Goal: Information Seeking & Learning: Learn about a topic

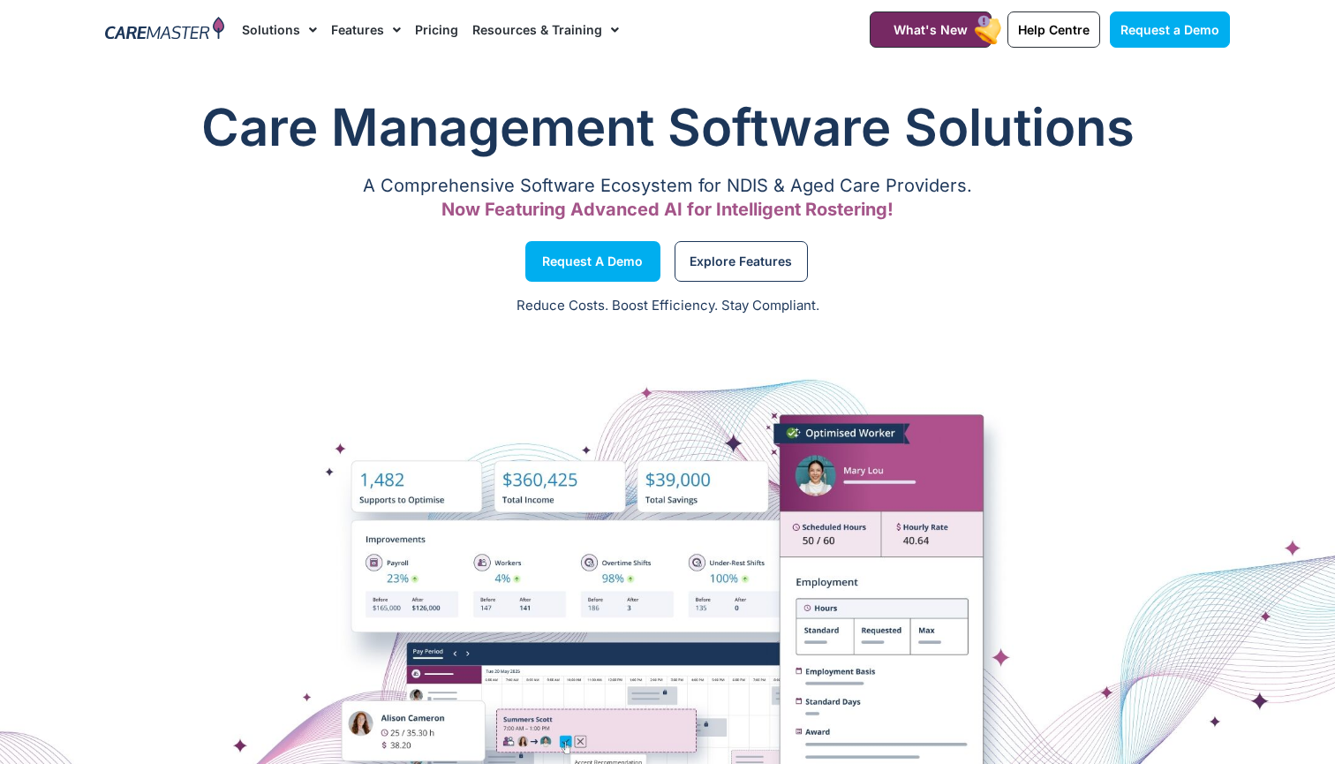
click at [437, 36] on link "Pricing" at bounding box center [436, 29] width 43 height 59
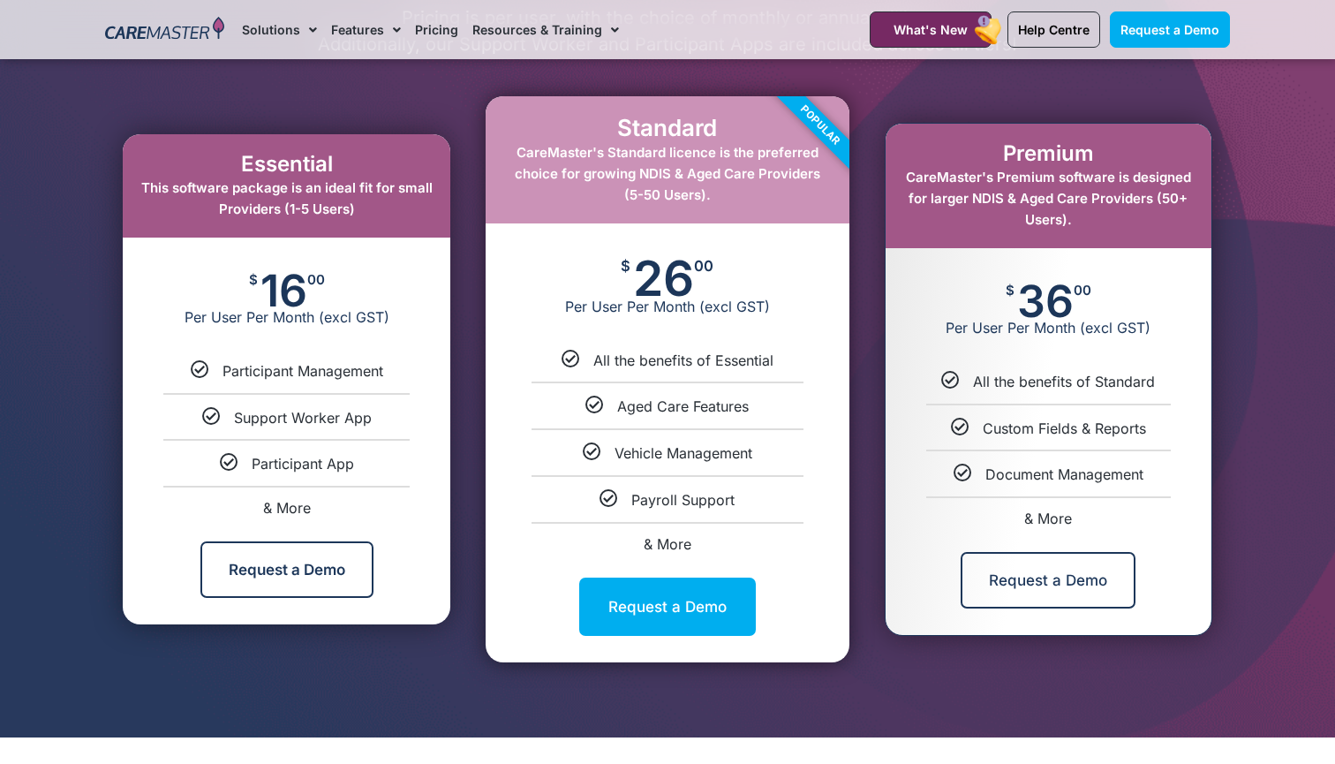
scroll to position [923, 0]
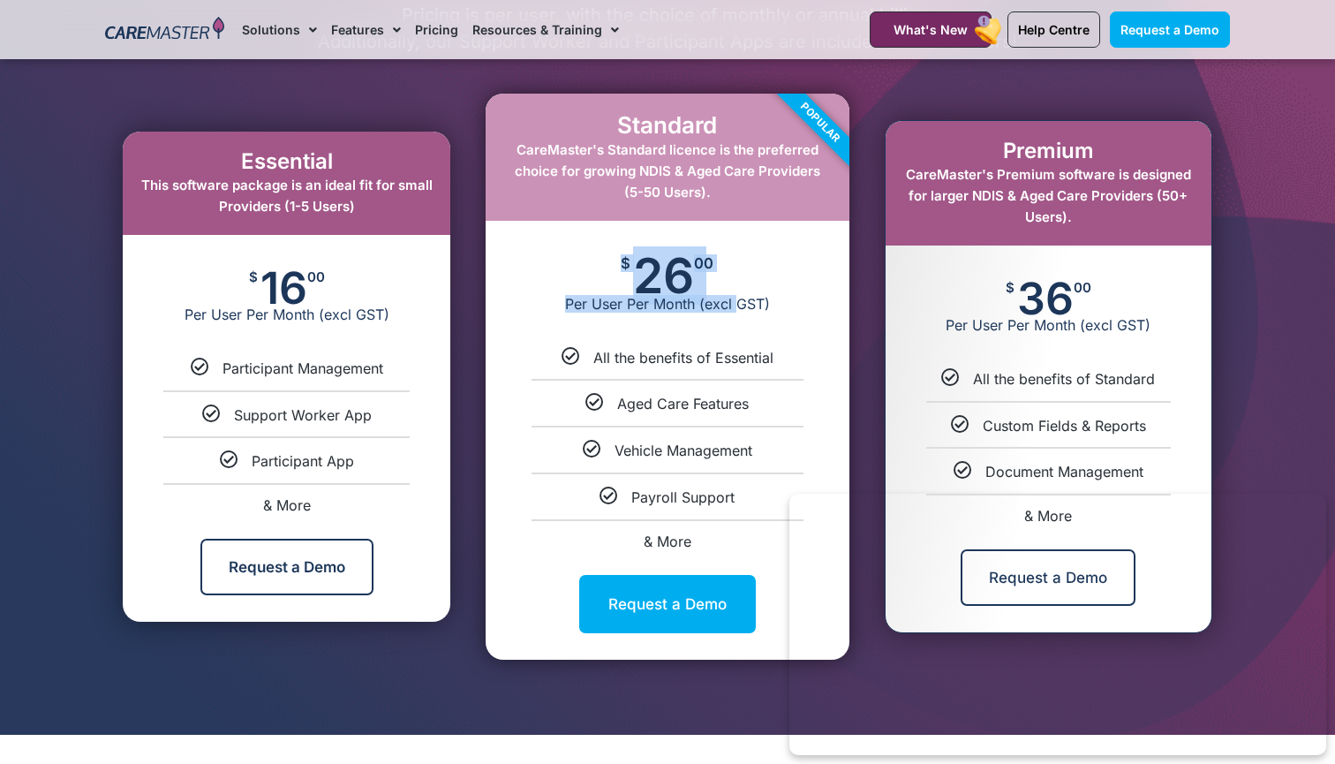
drag, startPoint x: 624, startPoint y: 265, endPoint x: 739, endPoint y: 299, distance: 119.6
click at [739, 299] on div "$ 26 00 Per User Per Month (excl GST)" at bounding box center [667, 284] width 363 height 127
click at [639, 270] on span "26" at bounding box center [663, 275] width 61 height 39
drag, startPoint x: 633, startPoint y: 251, endPoint x: 712, endPoint y: 314, distance: 100.6
click at [712, 314] on div "$ 26 00 Per User Per Month (excl GST)" at bounding box center [667, 284] width 363 height 127
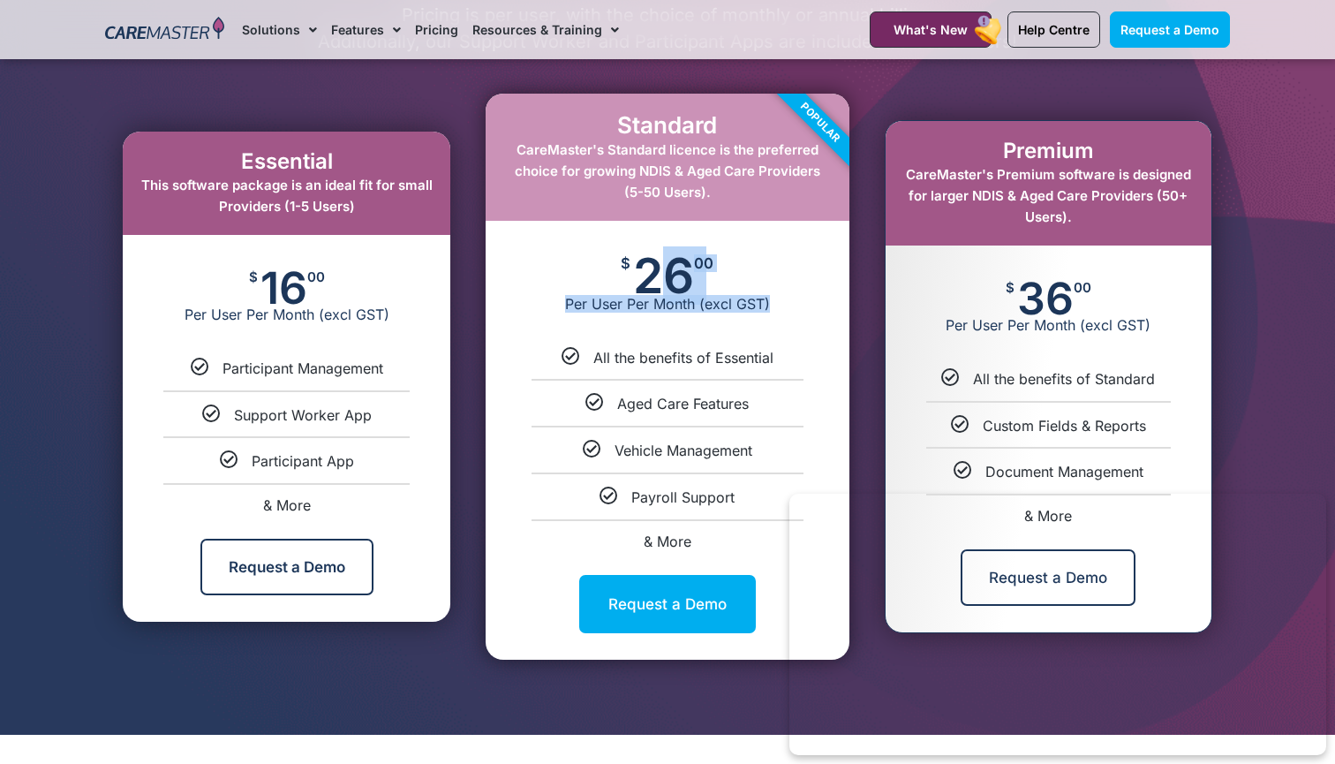
click at [700, 299] on span "Per User Per Month (excl GST)" at bounding box center [667, 304] width 363 height 18
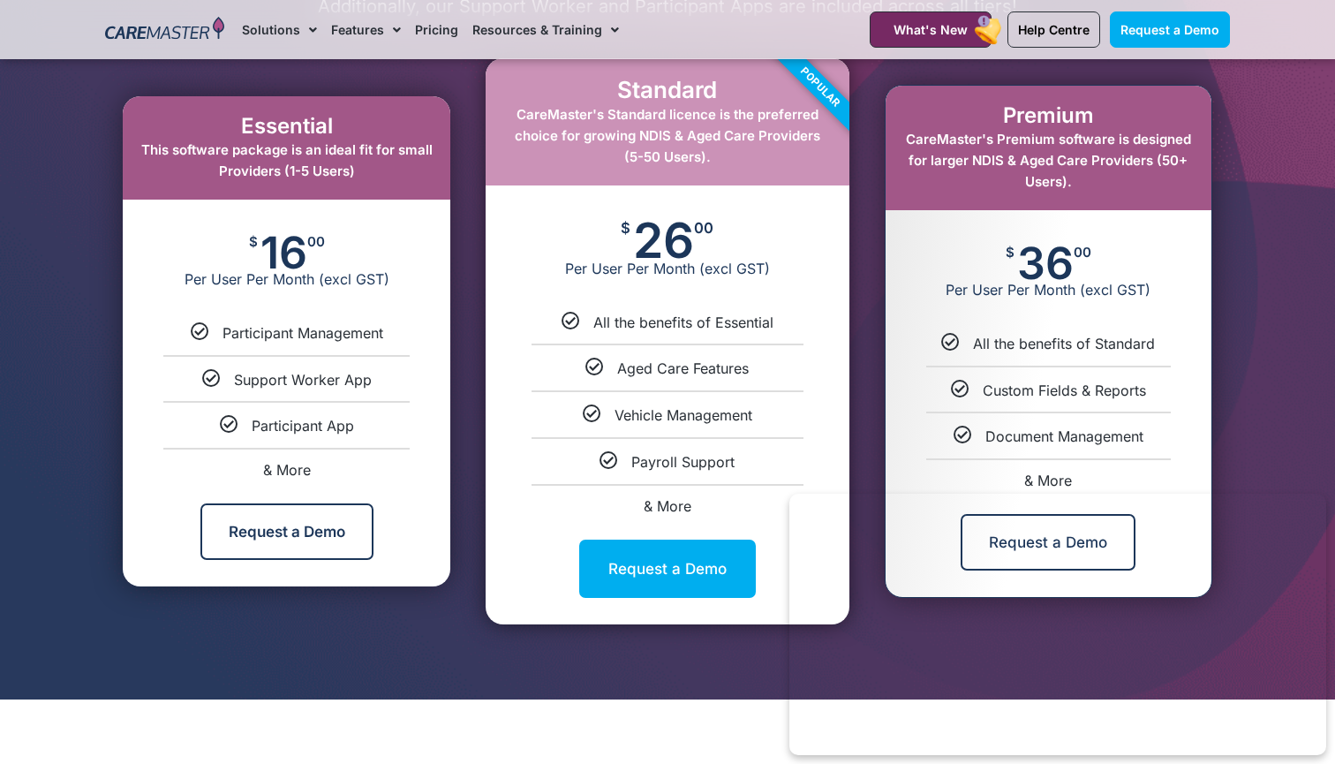
scroll to position [949, 0]
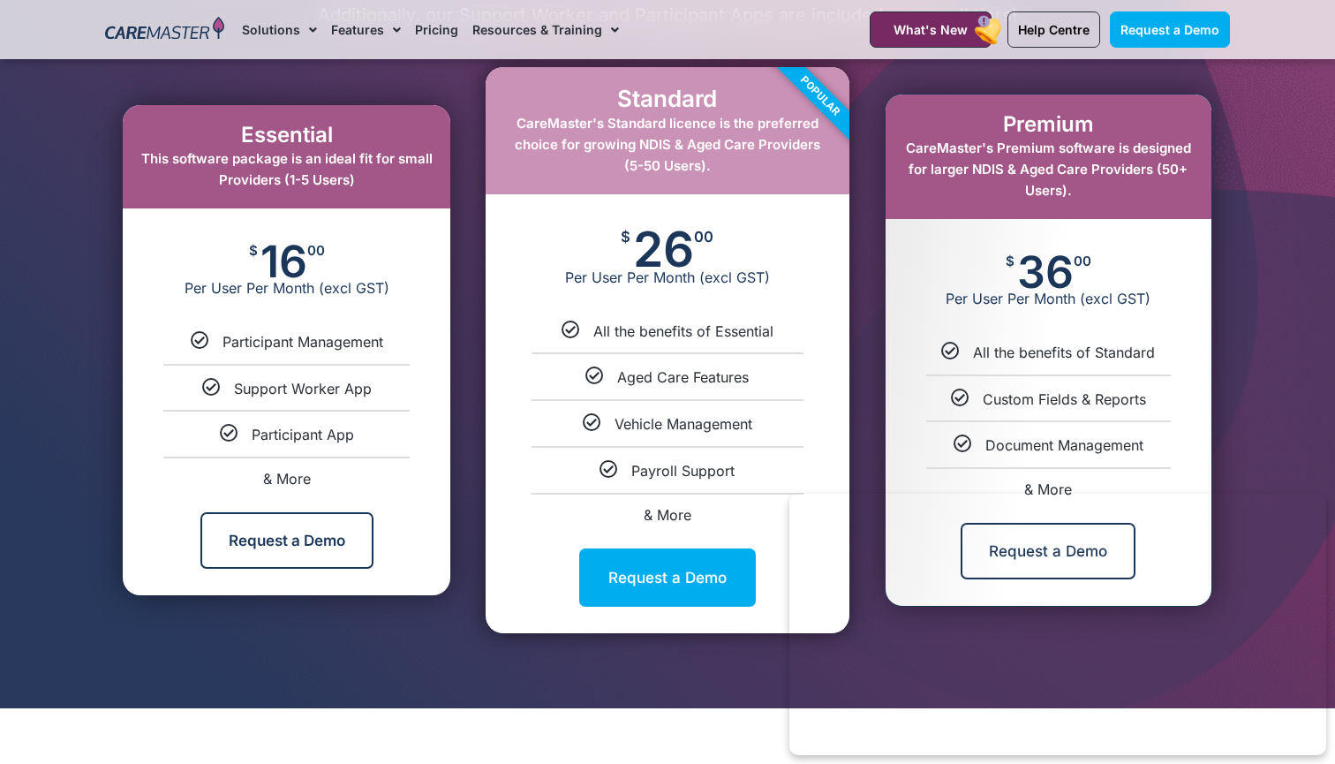
click at [671, 508] on span "& More" at bounding box center [668, 515] width 48 height 18
select select "****"
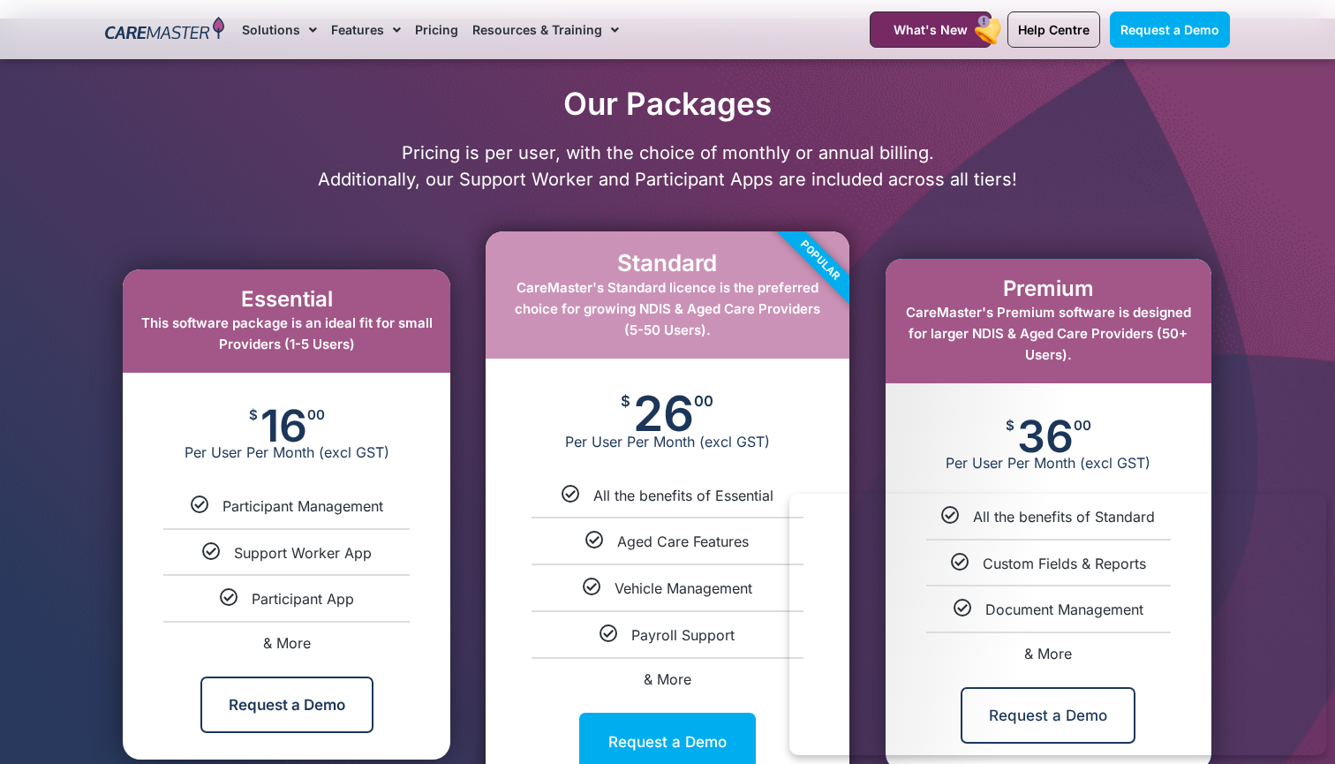
scroll to position [790, 0]
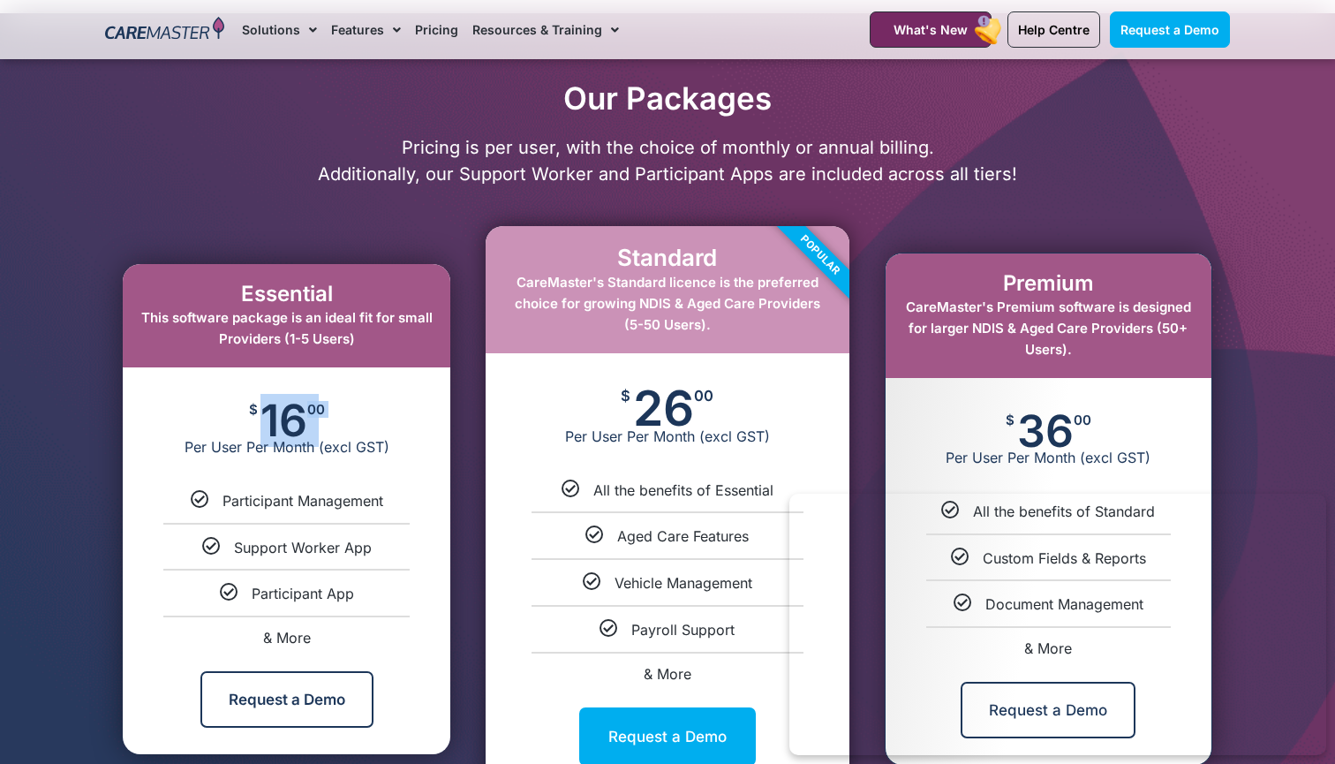
drag, startPoint x: 252, startPoint y: 421, endPoint x: 447, endPoint y: 427, distance: 195.3
click at [447, 427] on div "$ 16 00 Per User Per Month (excl GST)" at bounding box center [287, 429] width 328 height 124
drag, startPoint x: 639, startPoint y: 409, endPoint x: 687, endPoint y: 401, distance: 49.2
click at [687, 401] on span "26" at bounding box center [663, 408] width 61 height 39
click at [685, 407] on span "26" at bounding box center [663, 408] width 61 height 39
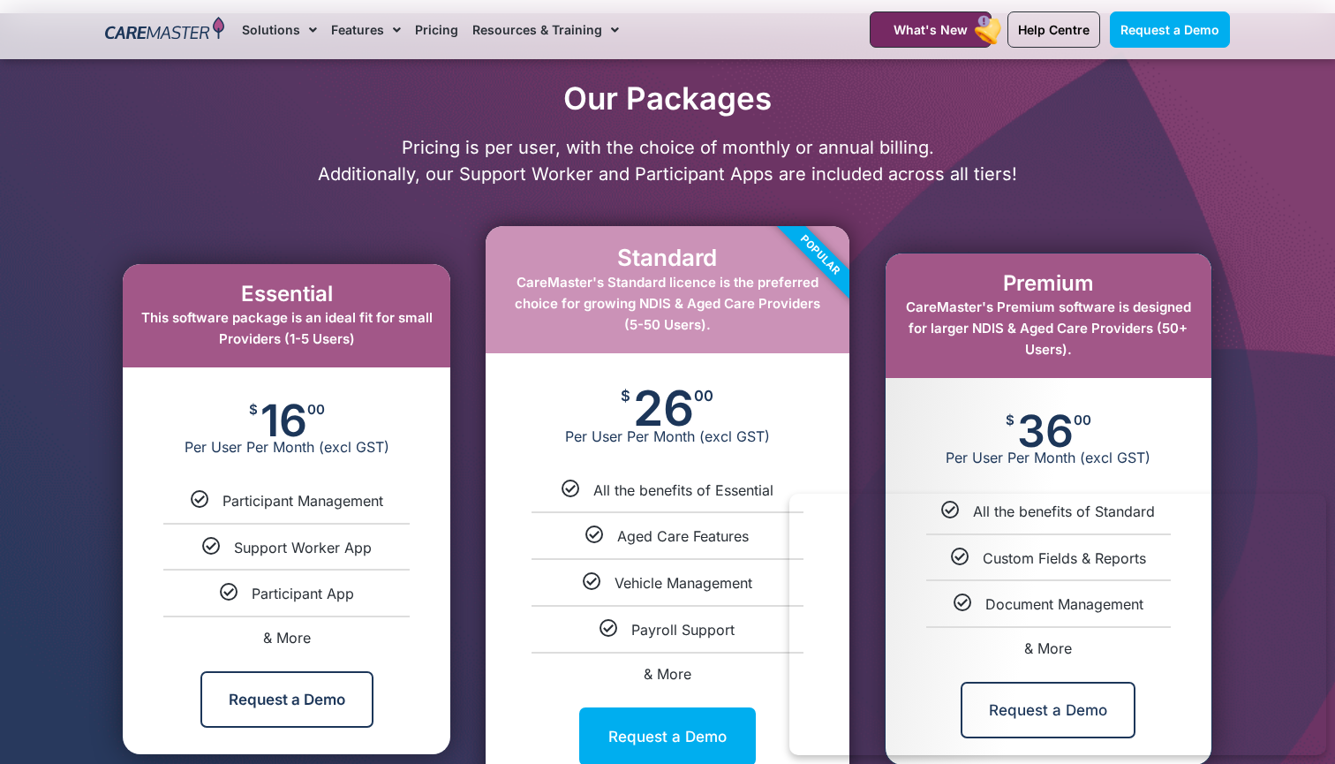
drag, startPoint x: 694, startPoint y: 409, endPoint x: 612, endPoint y: 407, distance: 82.2
click at [612, 407] on div "$ 26 00 Per User Per Month (excl GST)" at bounding box center [667, 416] width 363 height 127
click at [662, 236] on div "Standard CareMaster's Standard licence is the preferred choice for growing NDIS…" at bounding box center [667, 289] width 363 height 126
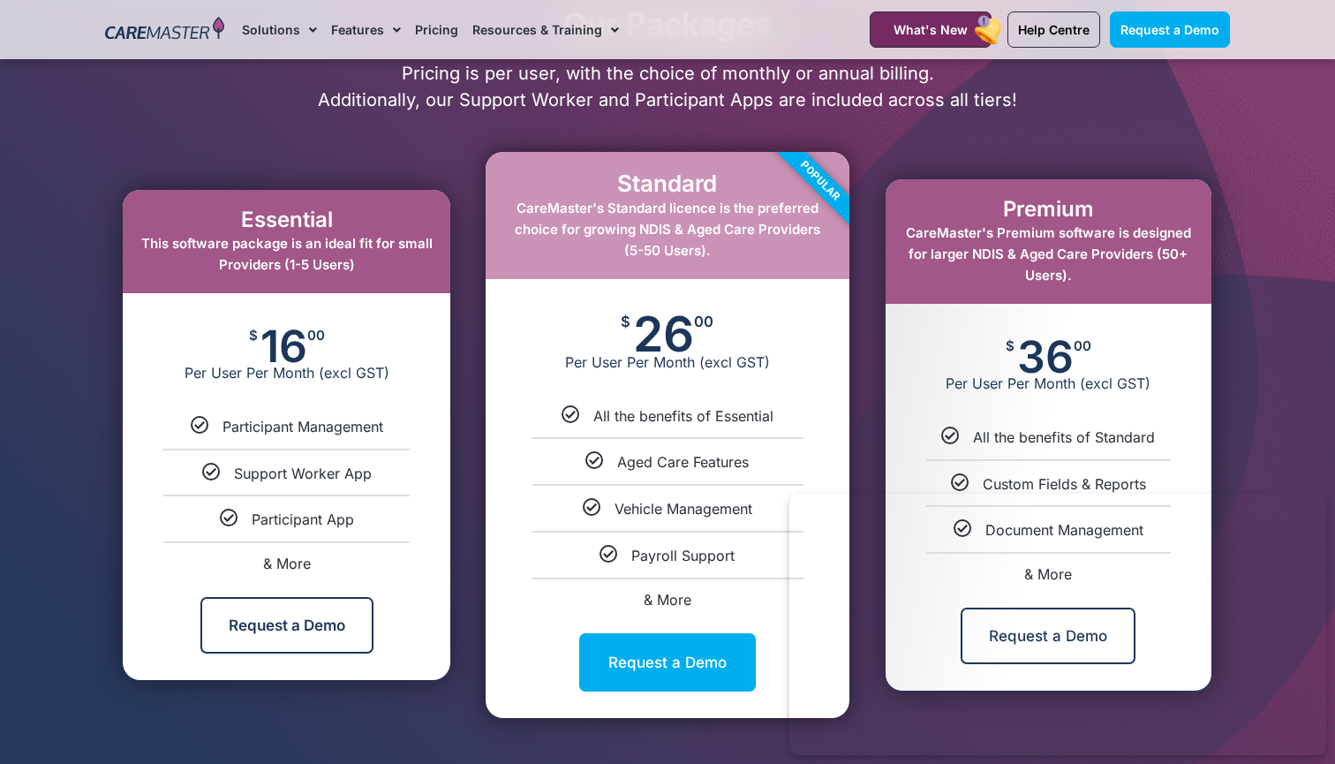
scroll to position [872, 0]
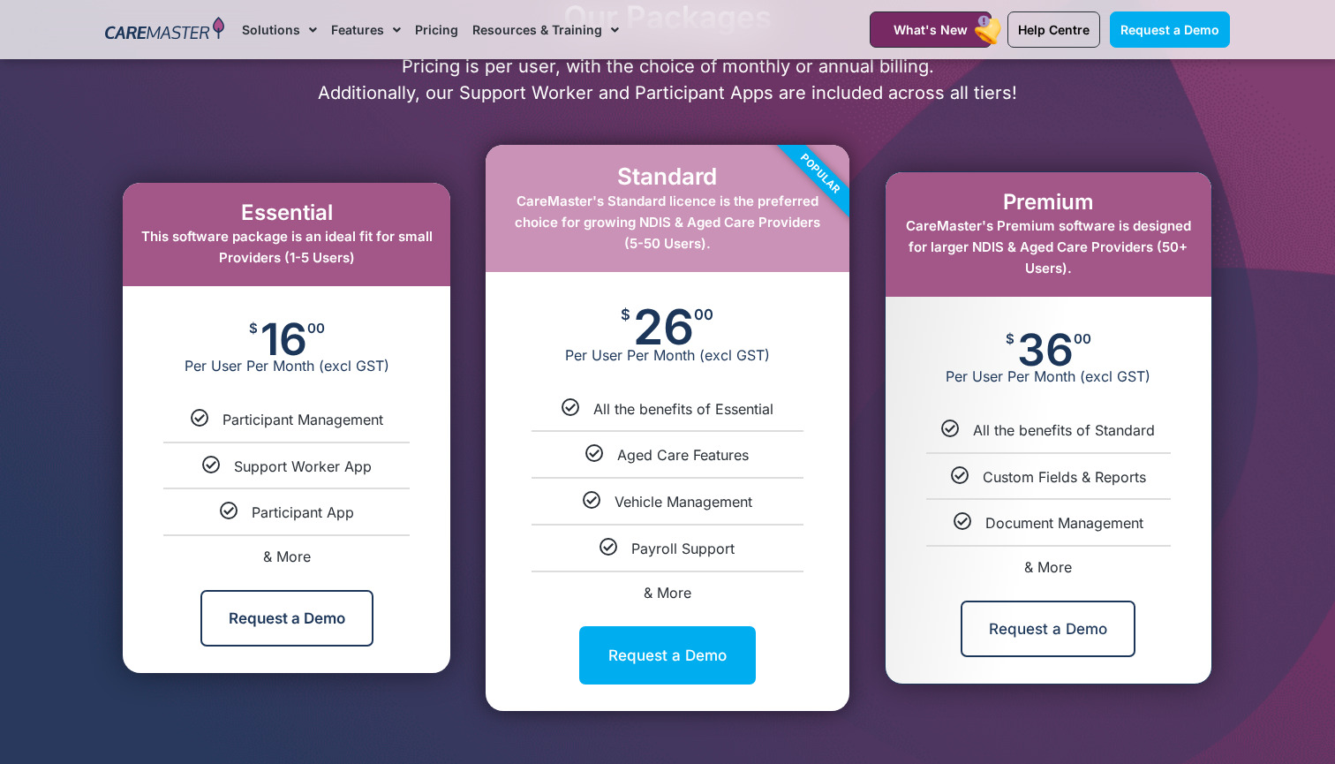
click at [686, 552] on link "Payroll Support" at bounding box center [683, 549] width 103 height 18
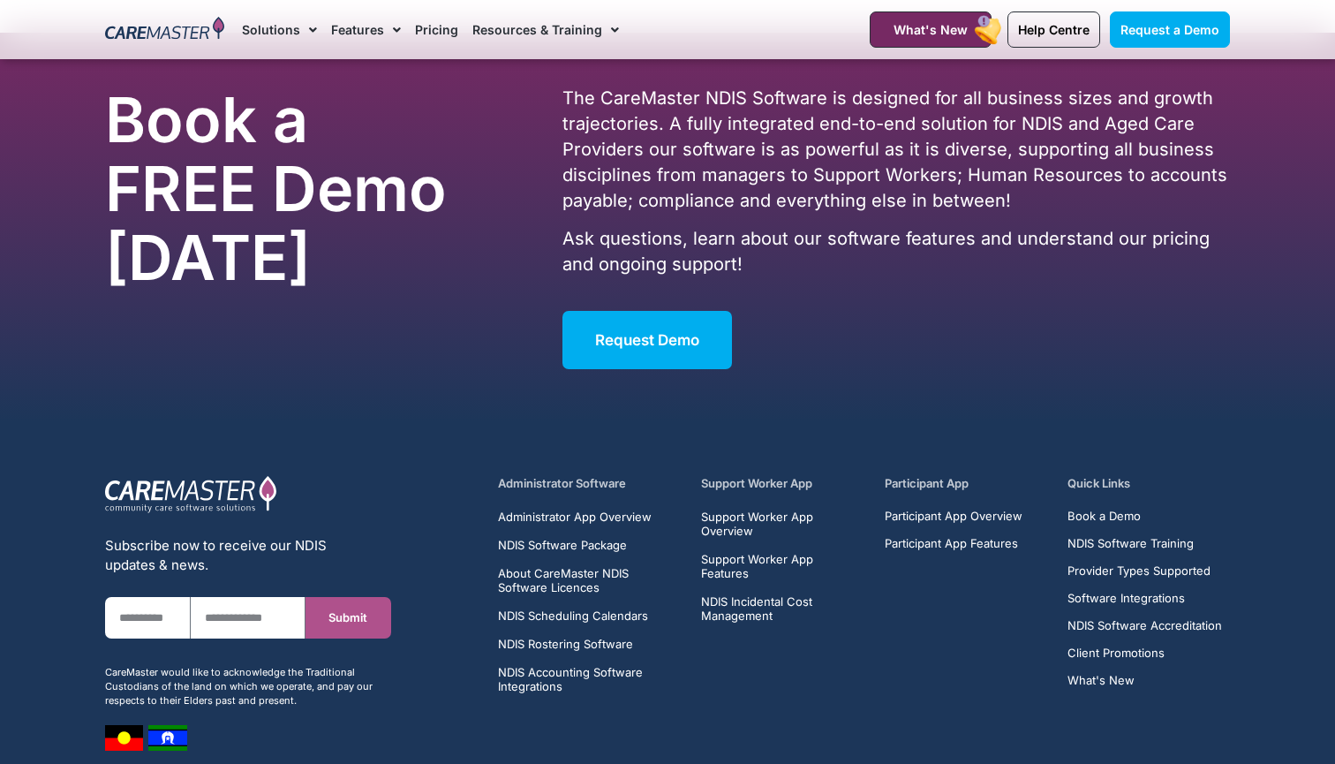
scroll to position [8702, 0]
